Goal: Find specific page/section: Find specific page/section

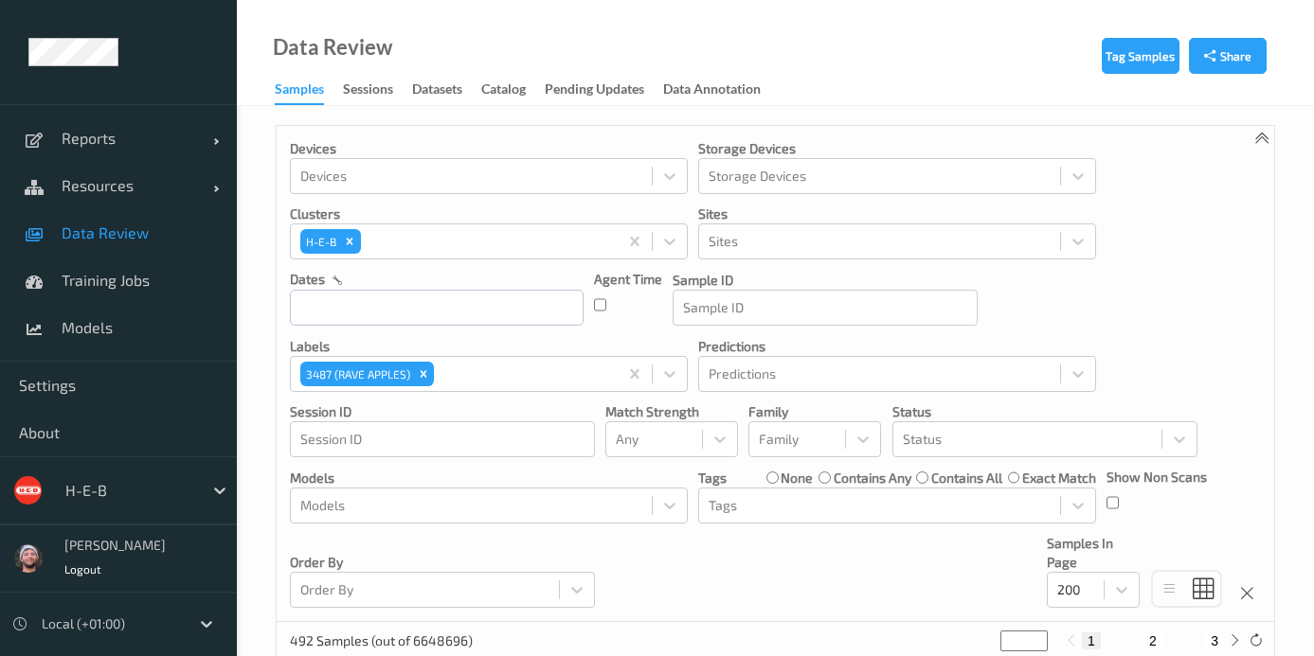
scroll to position [34, 0]
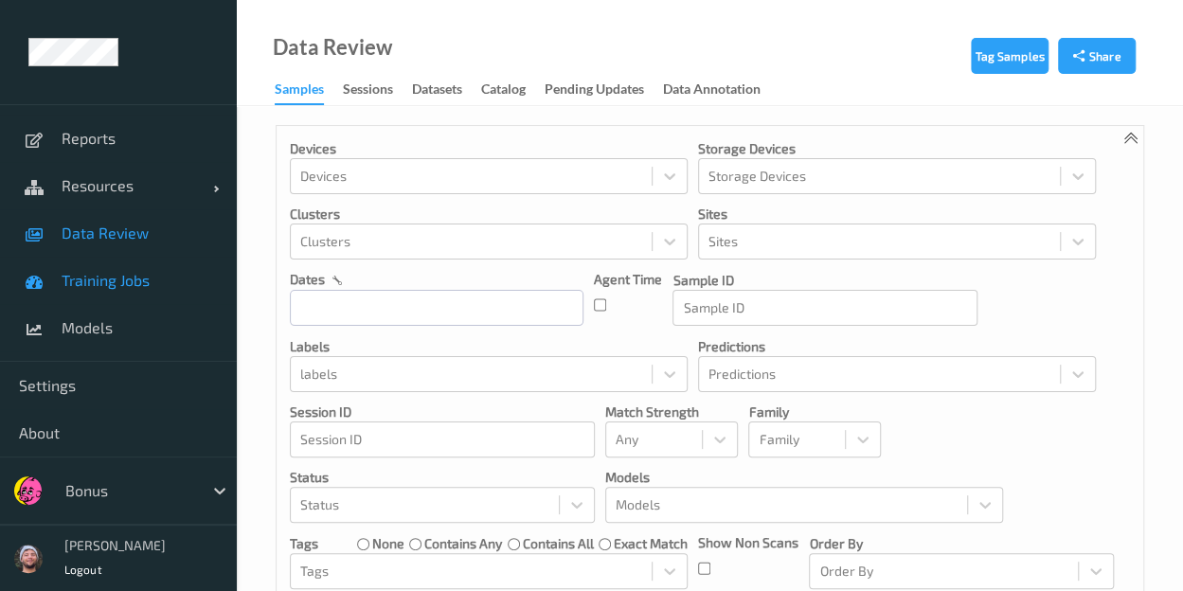
click at [131, 281] on span "Training Jobs" at bounding box center [140, 280] width 156 height 19
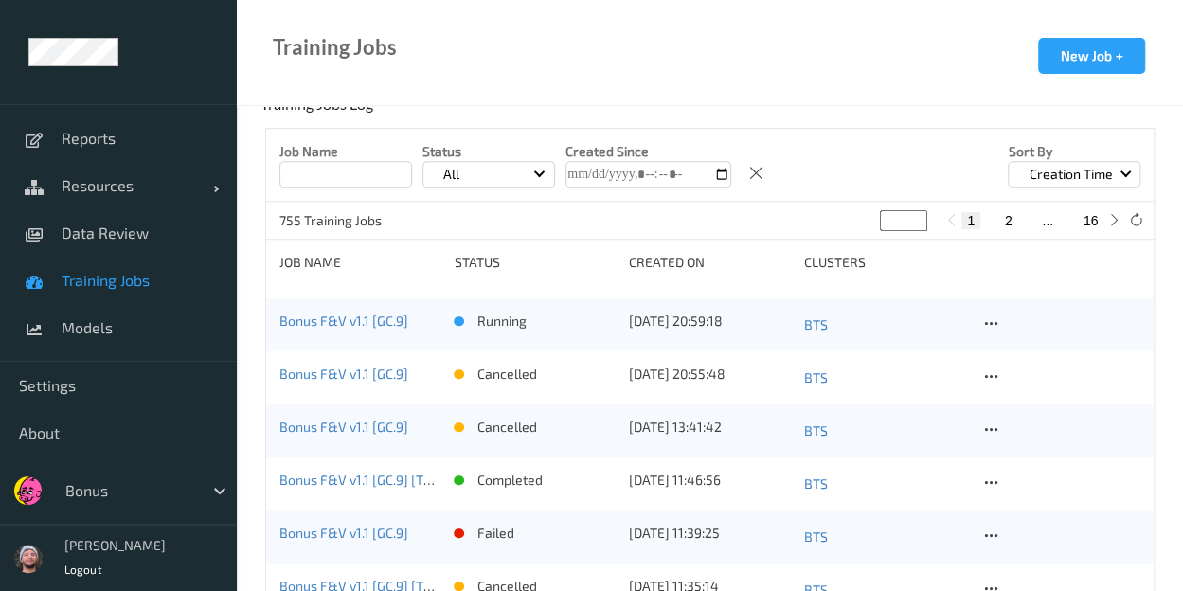
scroll to position [422, 0]
click at [353, 324] on link "Bonus F&V v1.1 [GC.9]" at bounding box center [343, 320] width 129 height 16
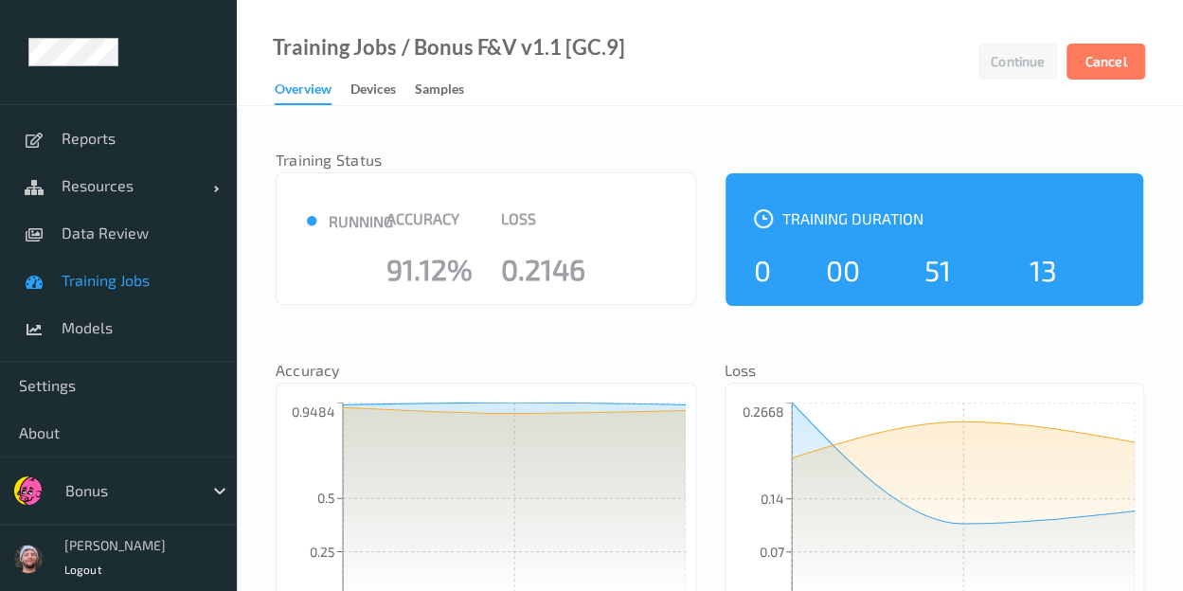
click at [415, 79] on link "Devices" at bounding box center [382, 90] width 64 height 27
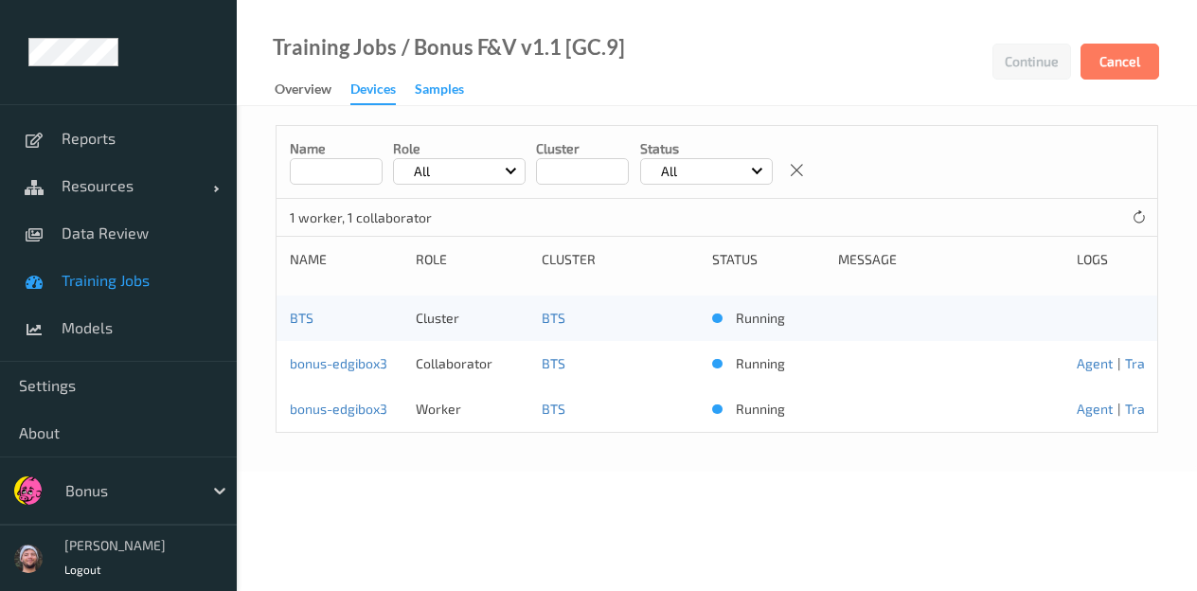
click at [426, 85] on div "Samples" at bounding box center [439, 92] width 49 height 24
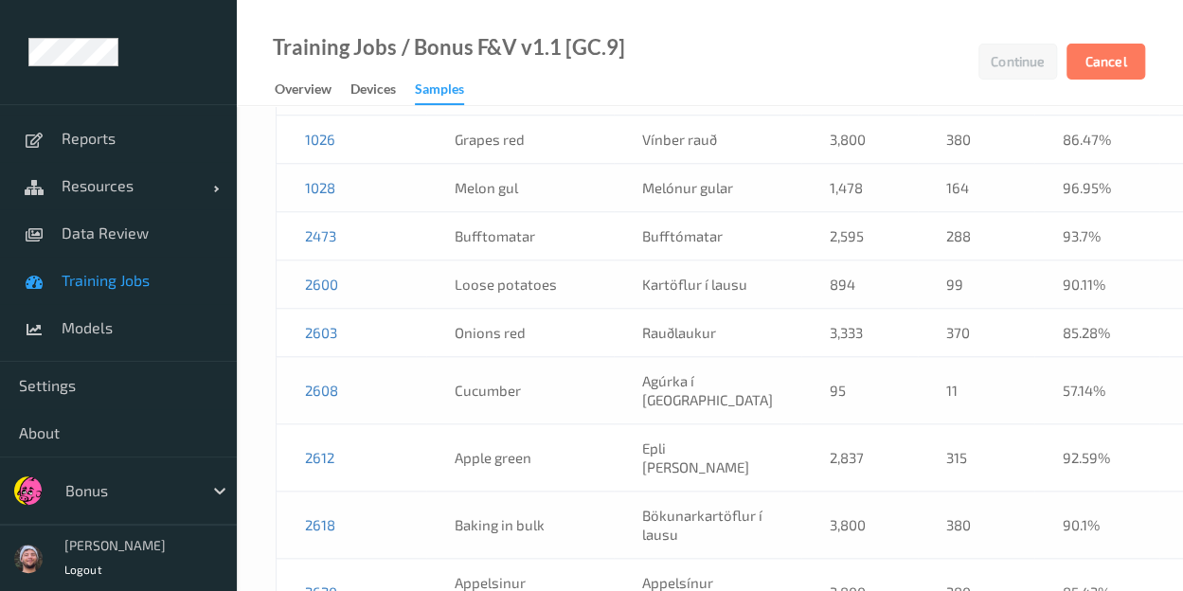
scroll to position [740, 0]
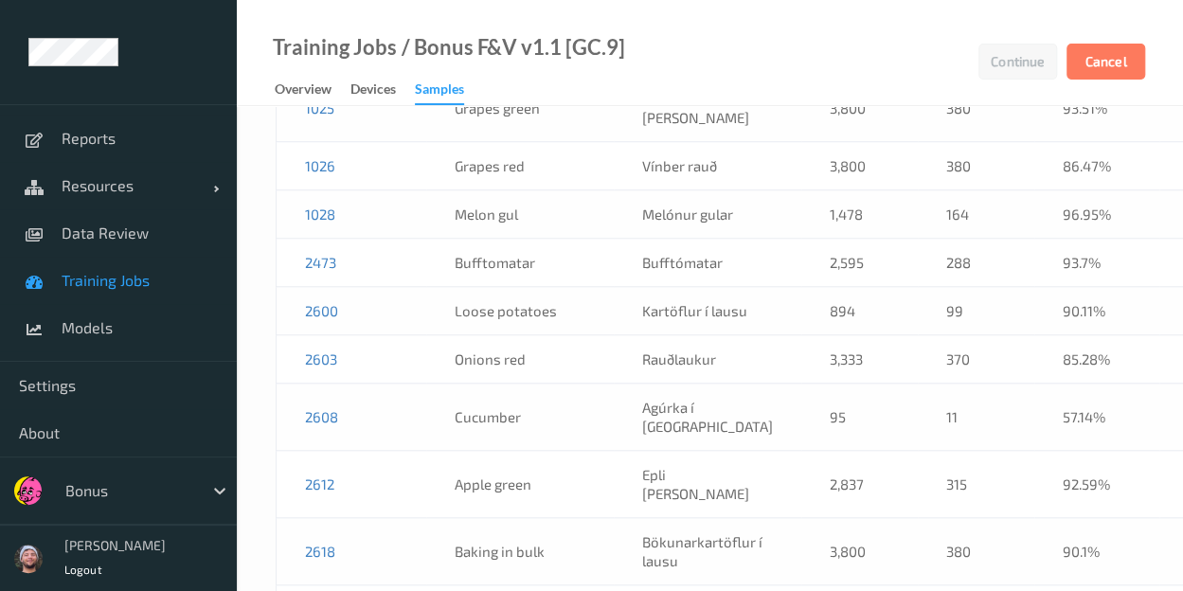
click at [94, 494] on div at bounding box center [129, 490] width 128 height 23
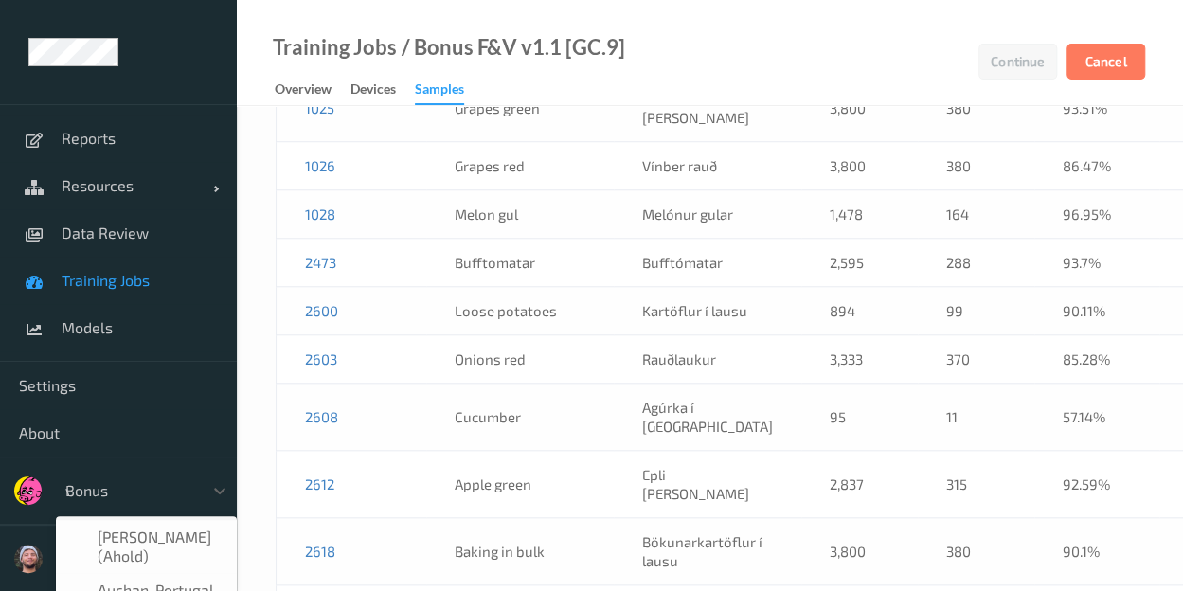
type input "vt"
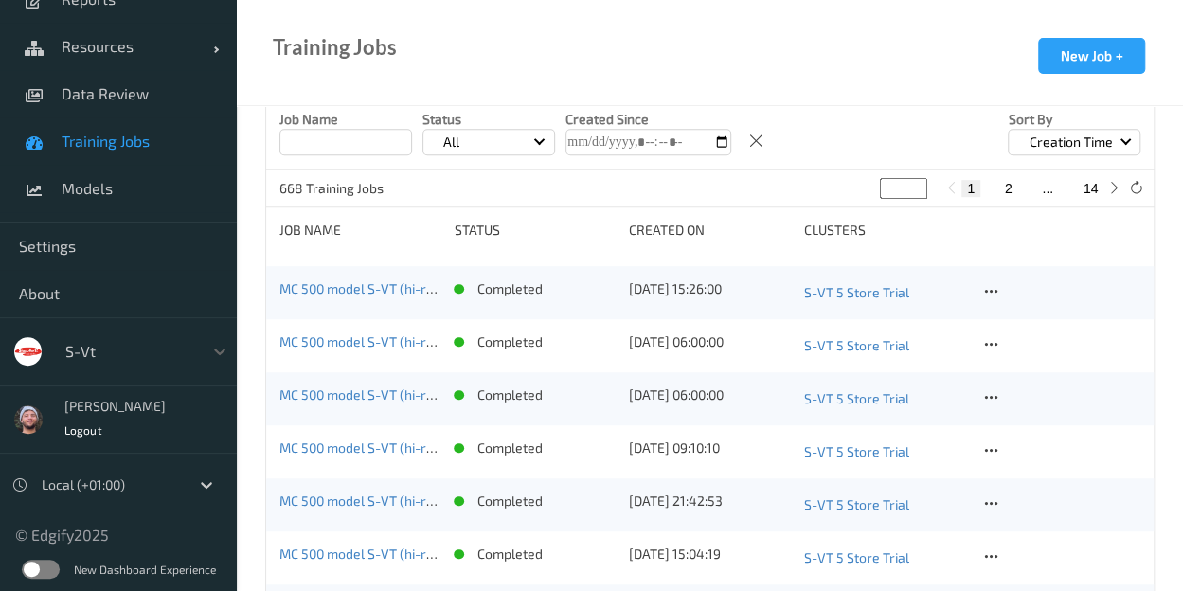
scroll to position [455, 0]
click at [108, 107] on link "Data Review" at bounding box center [118, 93] width 237 height 47
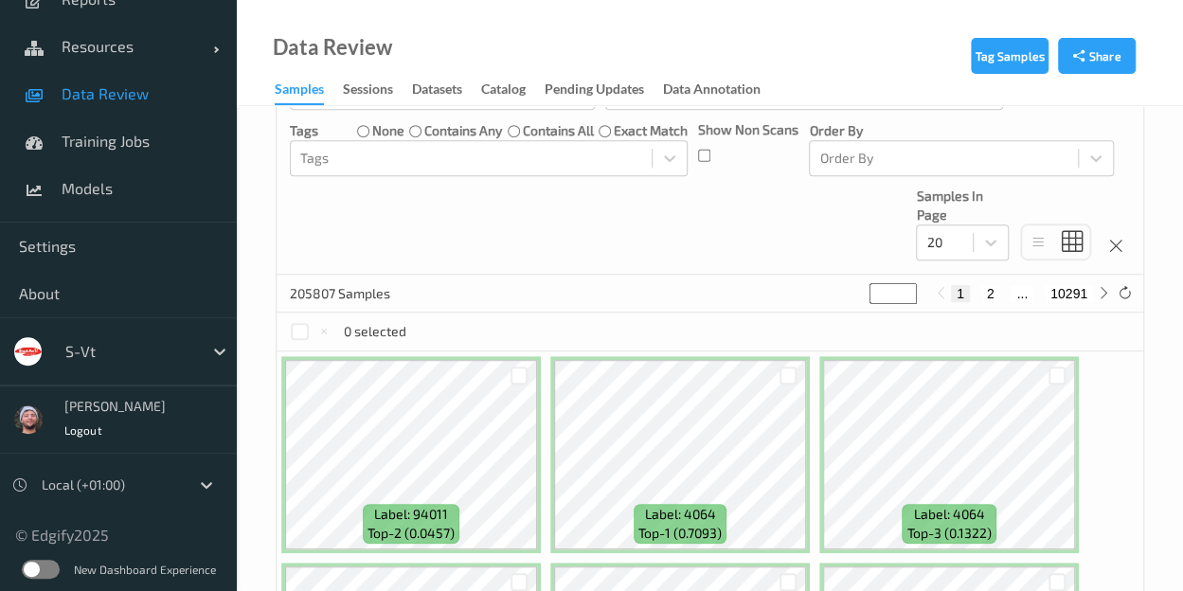
scroll to position [468, 0]
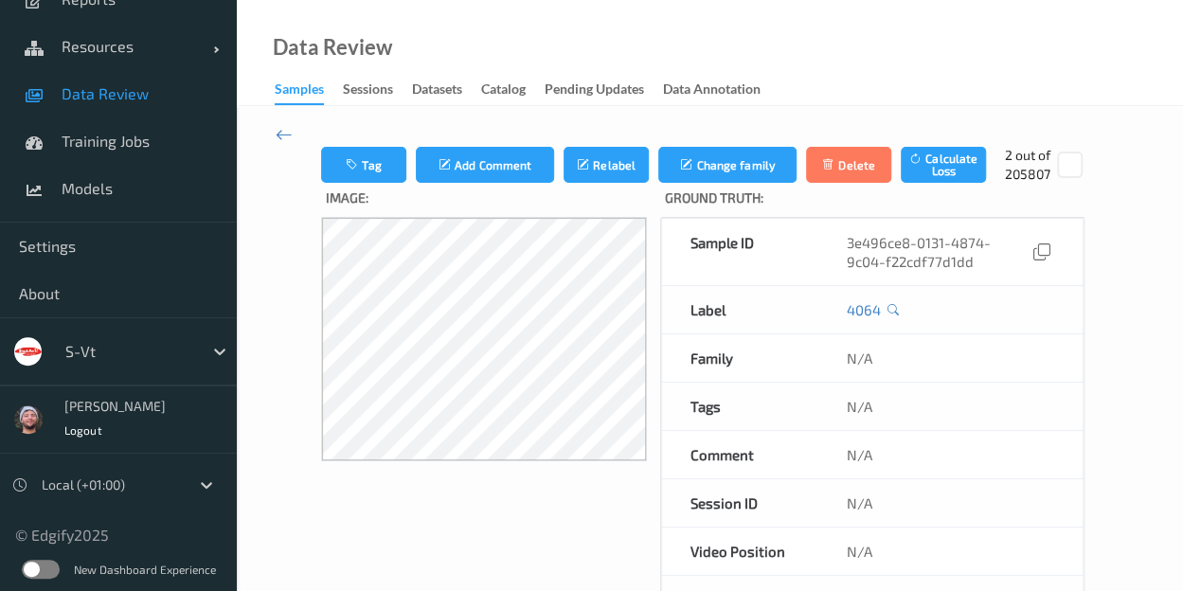
click at [100, 92] on span "Data Review" at bounding box center [140, 93] width 156 height 19
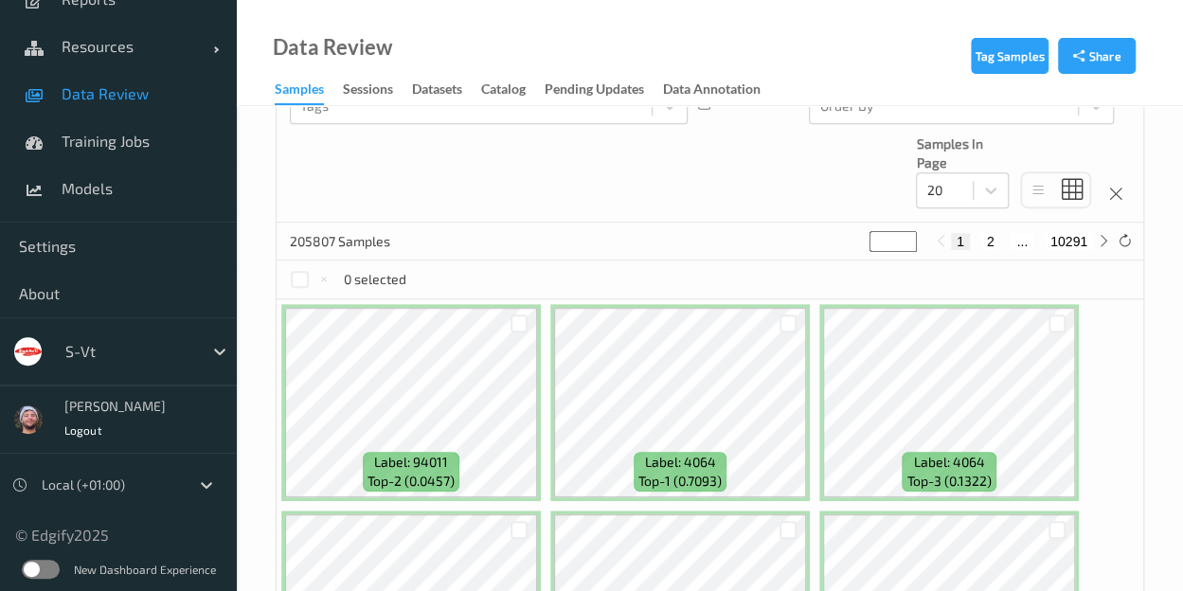
scroll to position [272, 0]
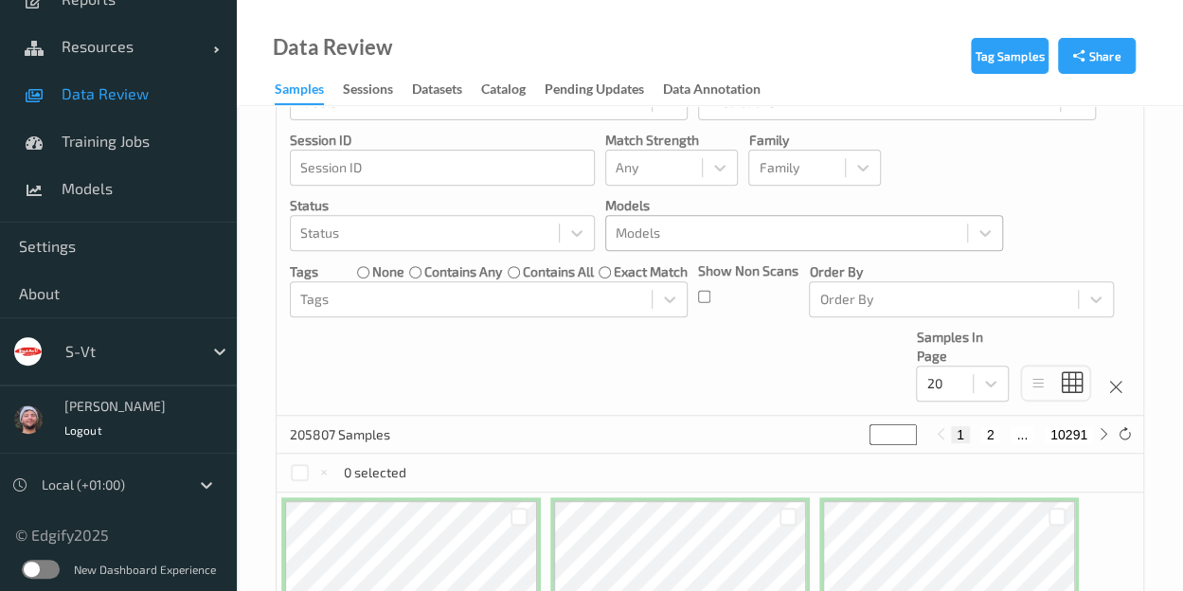
click at [692, 215] on div "Models" at bounding box center [804, 233] width 398 height 36
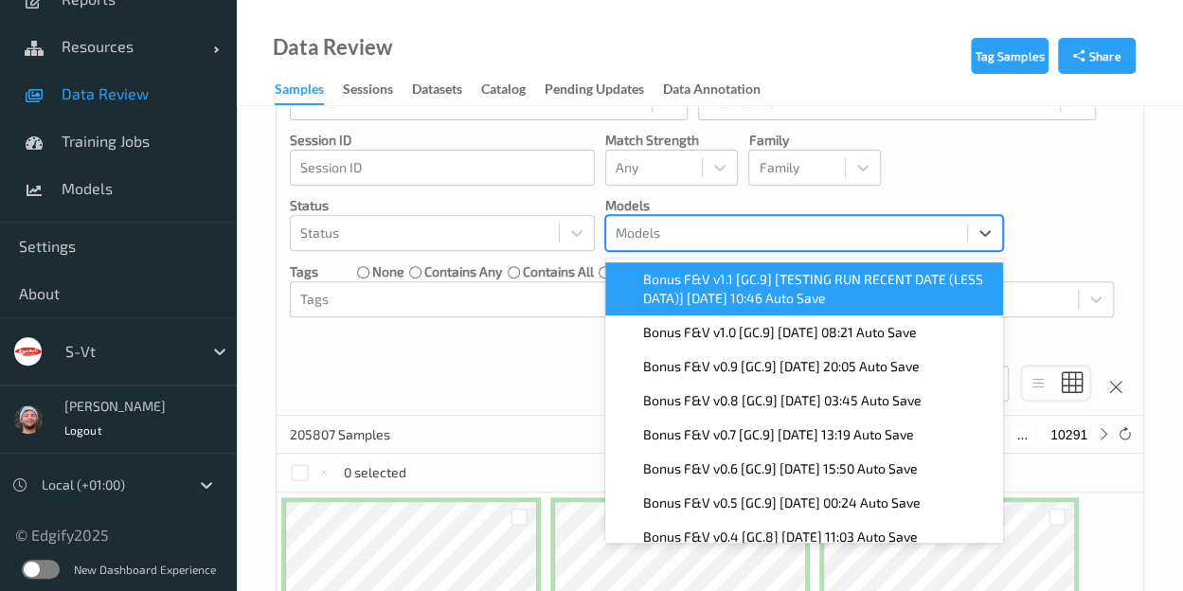
click at [716, 285] on span "Bonus F&V v1.1 [GC.9] [TESTING RUN RECENT DATE (LESS DATA)] 2025-10-08 10:46 Au…" at bounding box center [817, 289] width 349 height 38
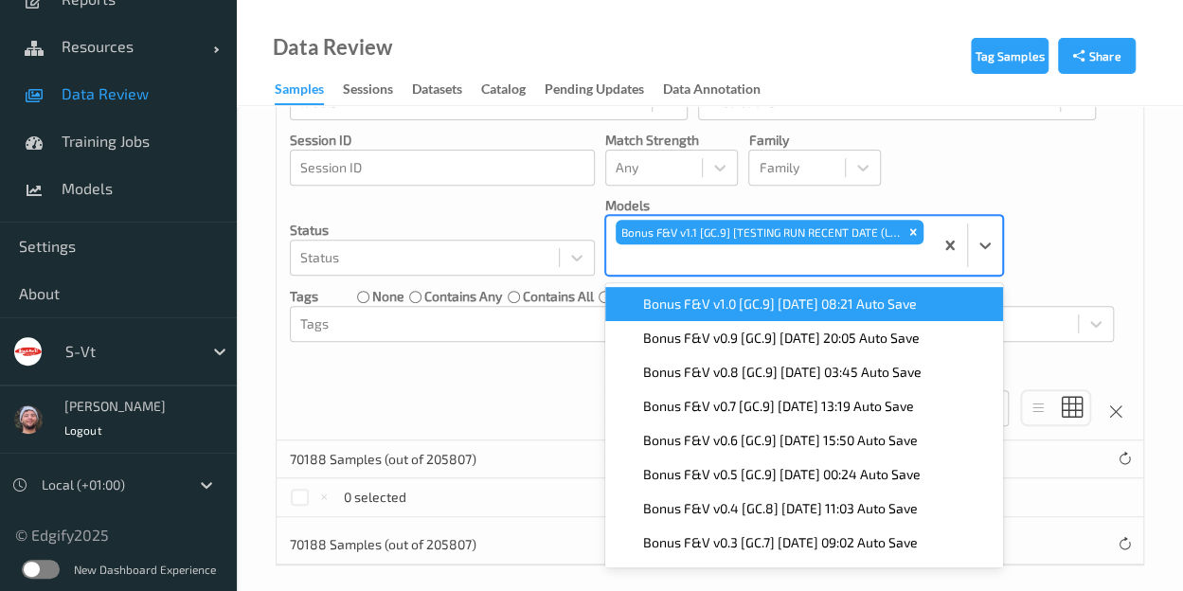
click at [89, 348] on div at bounding box center [129, 351] width 128 height 23
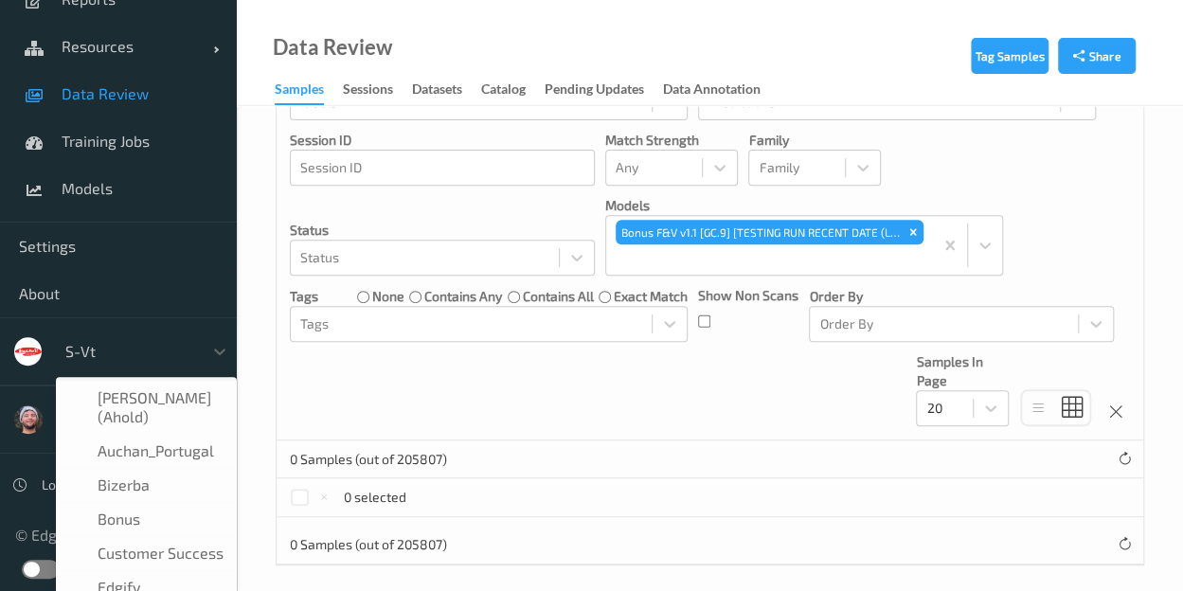
scroll to position [330, 0]
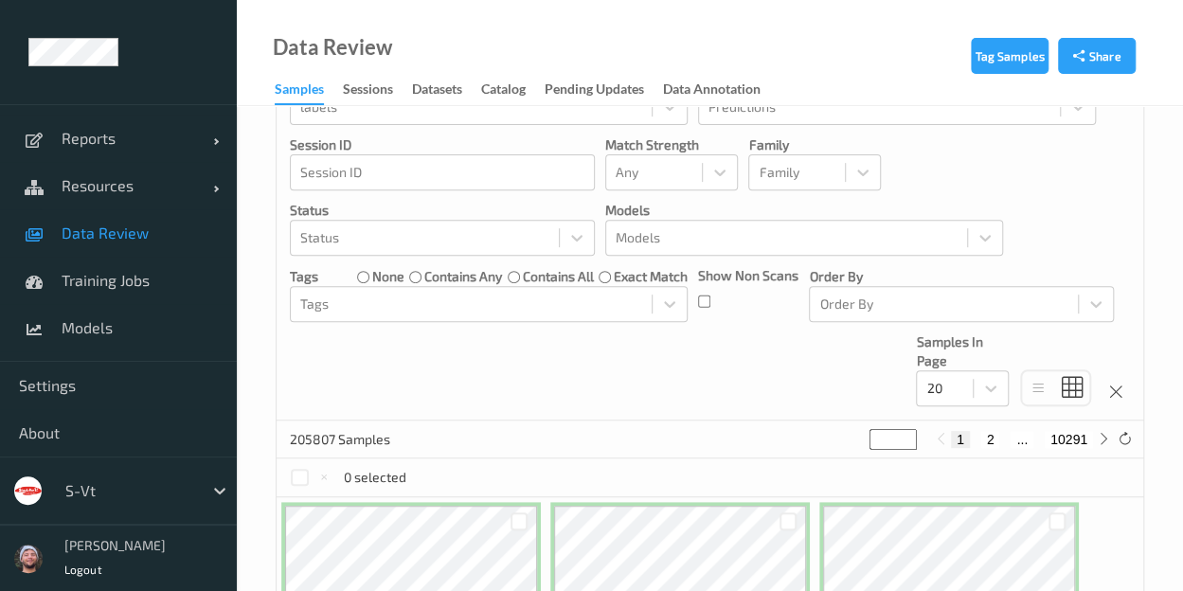
scroll to position [226, 0]
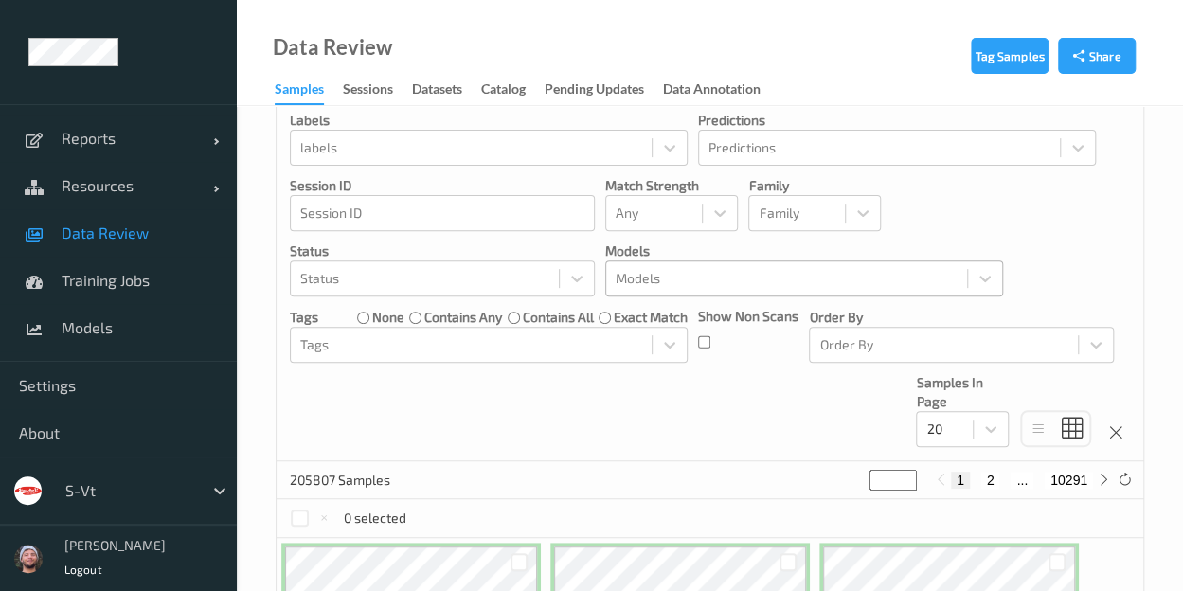
click at [647, 272] on div at bounding box center [787, 278] width 342 height 23
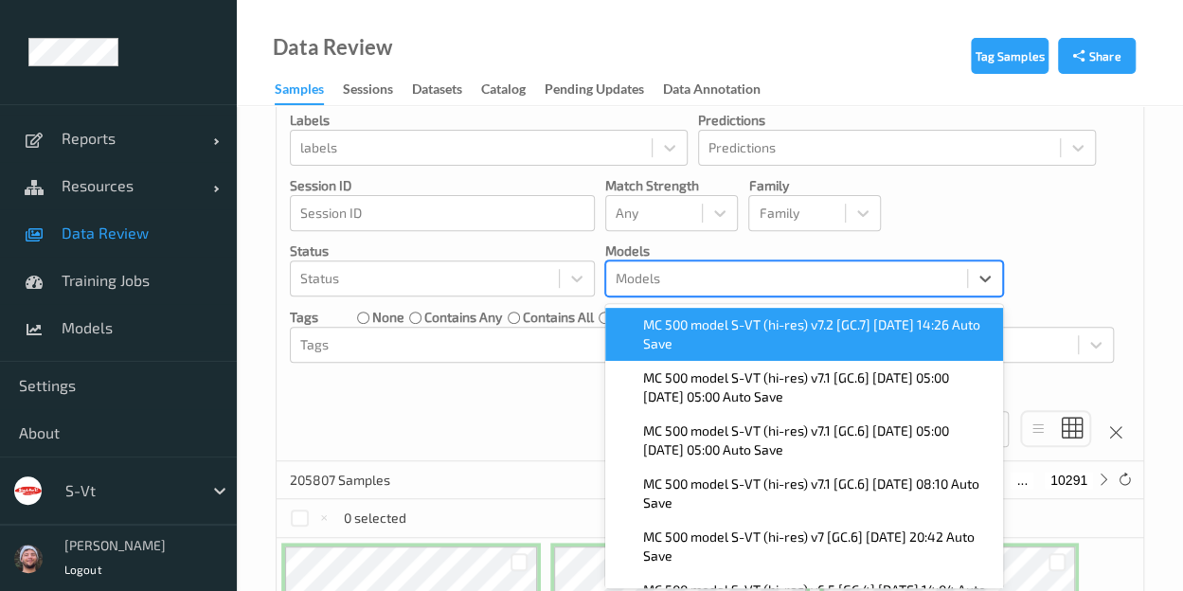
click at [712, 340] on span "MC 500 model S-VT (hi-res) v7.2 [GC.7] 2025-10-08 14:26 Auto Save" at bounding box center [817, 334] width 349 height 38
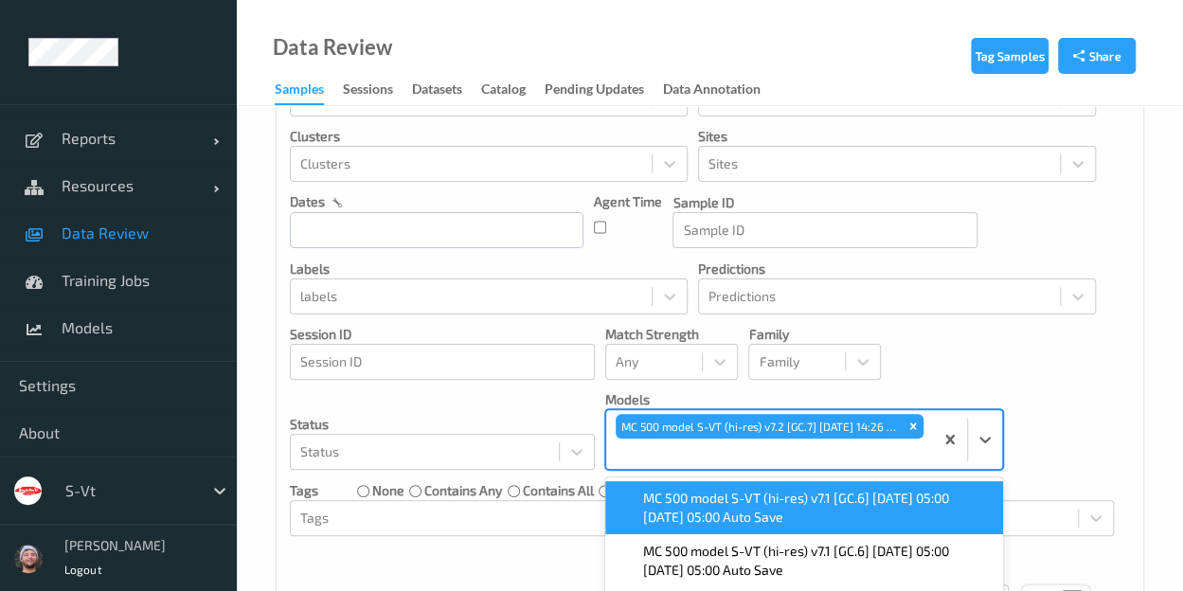
scroll to position [67, 0]
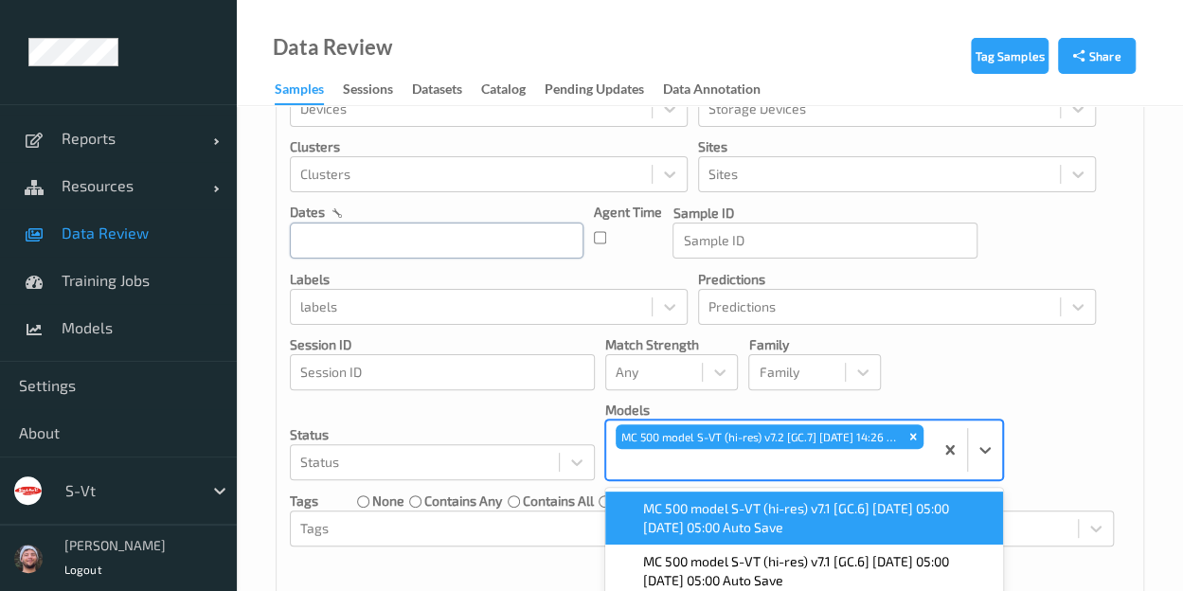
click at [326, 236] on input "text" at bounding box center [437, 241] width 294 height 36
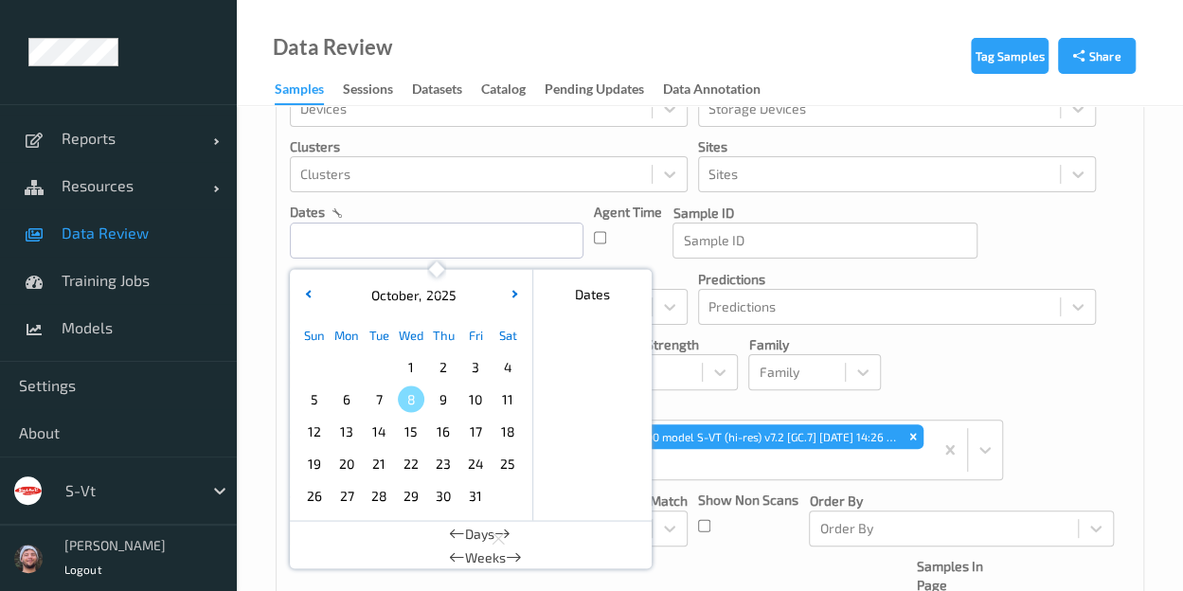
click at [417, 404] on span "8" at bounding box center [411, 399] width 27 height 27
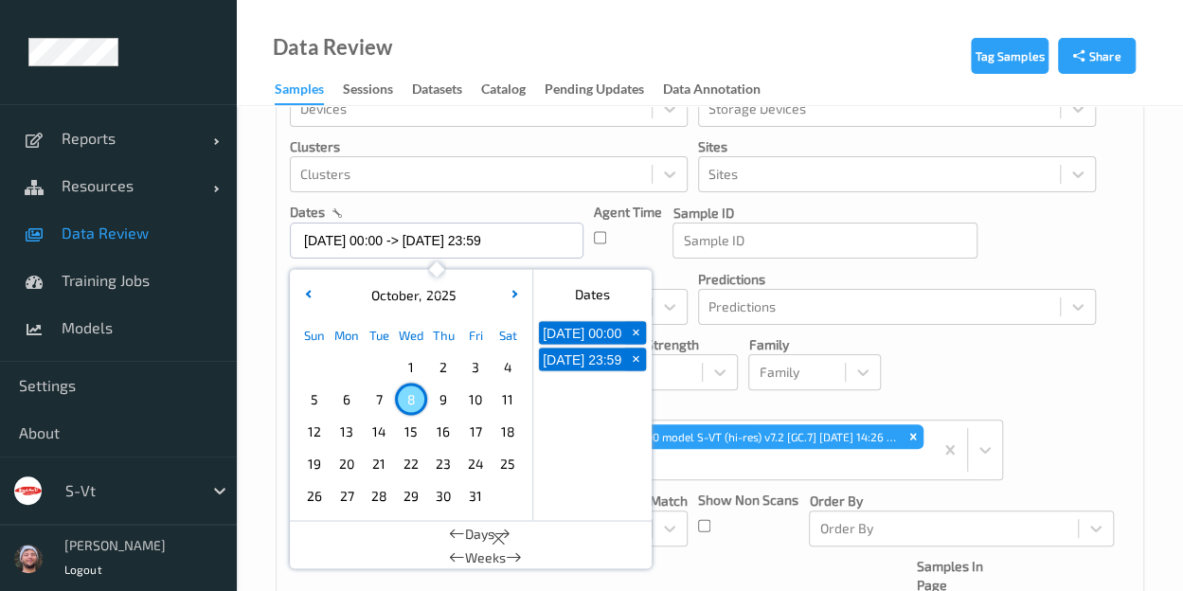
click at [417, 404] on span "8" at bounding box center [411, 399] width 27 height 27
click at [415, 397] on span "8" at bounding box center [411, 399] width 27 height 27
type input "08/10/2025 00:00 -> 08/10/2025 23:59"
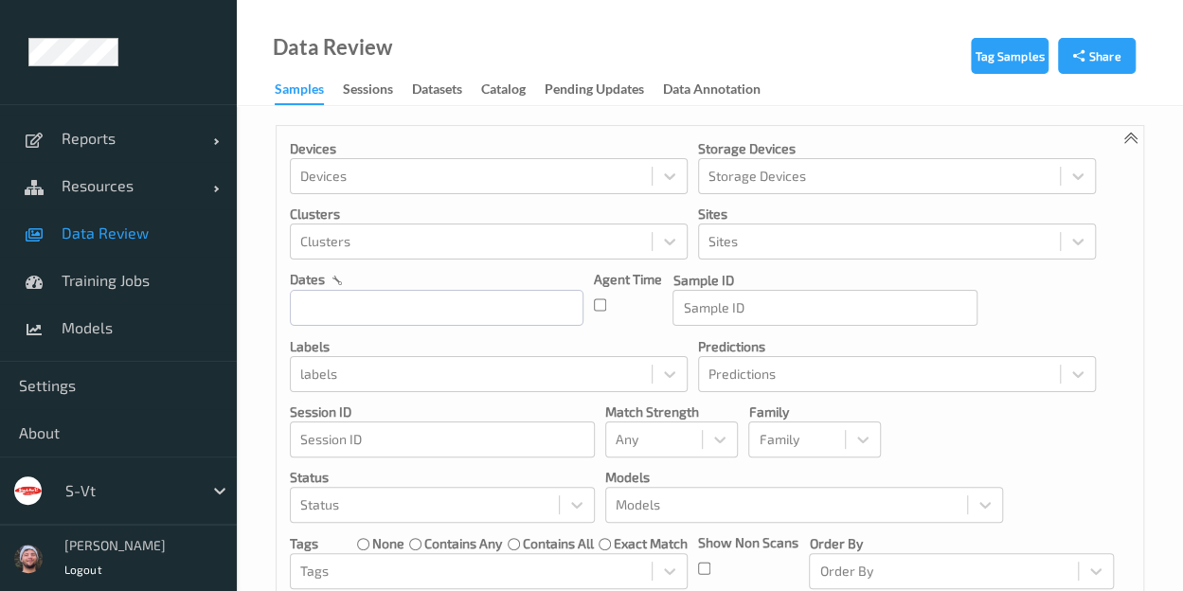
click at [163, 501] on div "s-vt" at bounding box center [129, 491] width 147 height 30
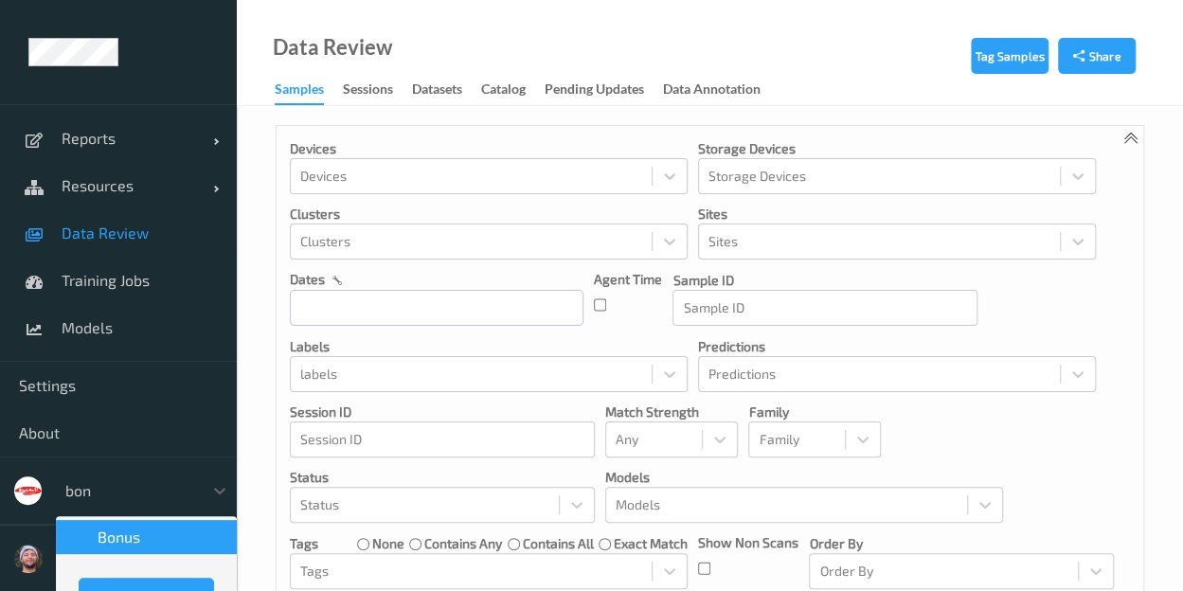
type input "bonu"
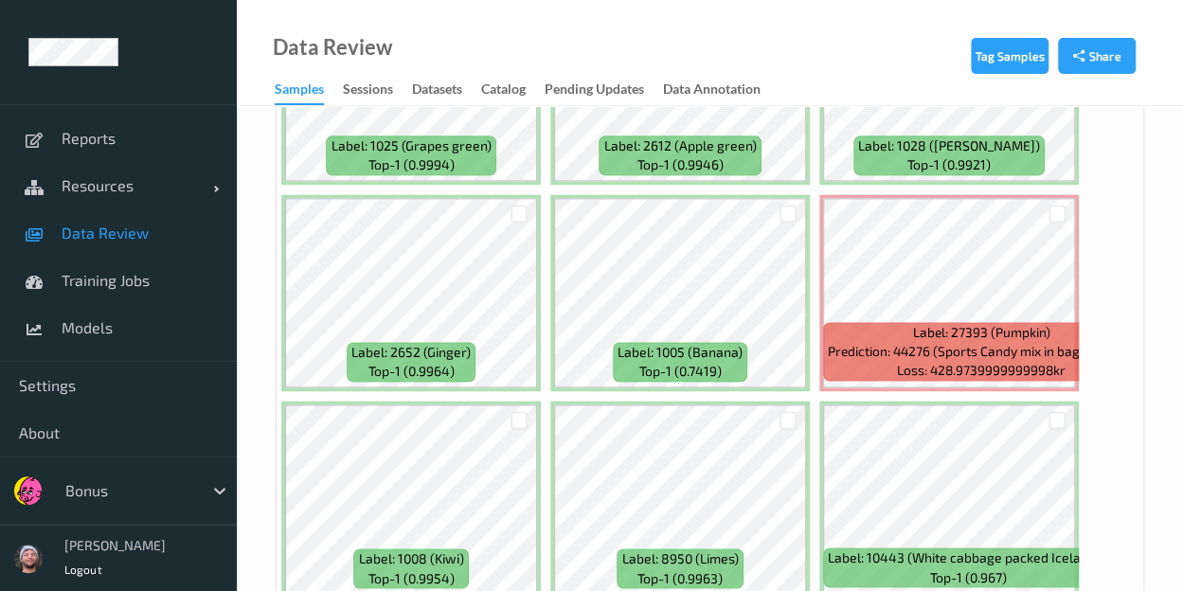
scroll to position [1291, 0]
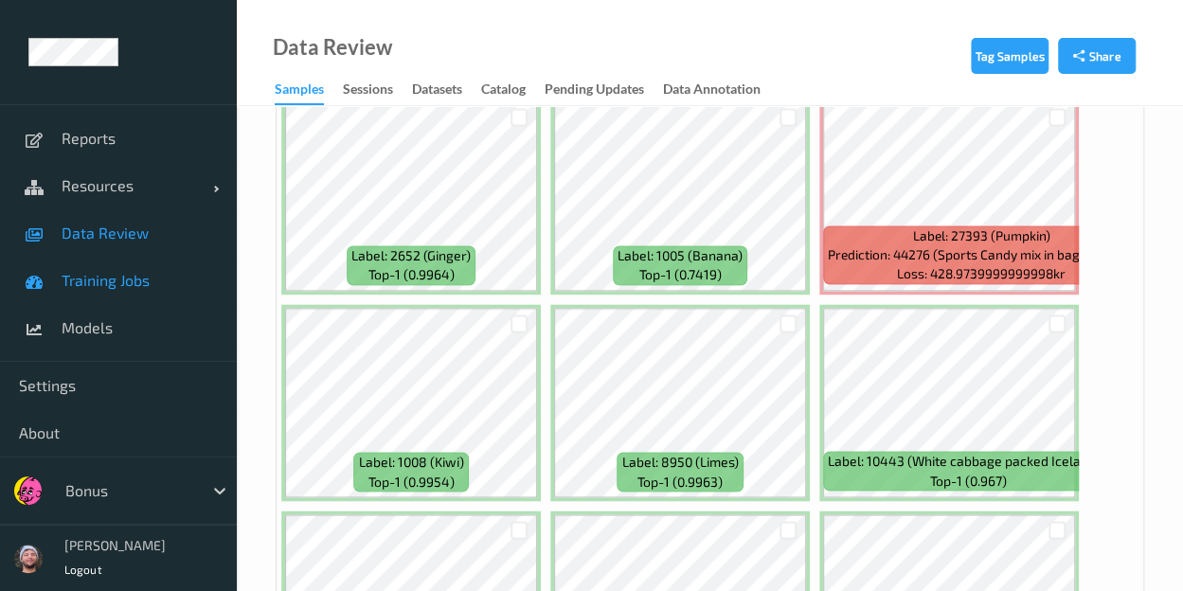
click at [145, 276] on span "Training Jobs" at bounding box center [140, 280] width 156 height 19
